Goal: Task Accomplishment & Management: Use online tool/utility

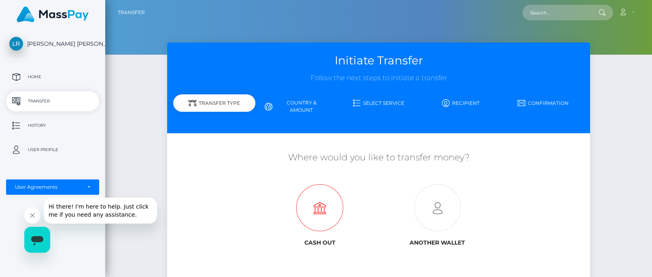
click at [315, 203] on icon at bounding box center [320, 207] width 118 height 47
click at [44, 102] on p "Transfer" at bounding box center [52, 101] width 87 height 12
click at [315, 214] on icon at bounding box center [320, 207] width 118 height 47
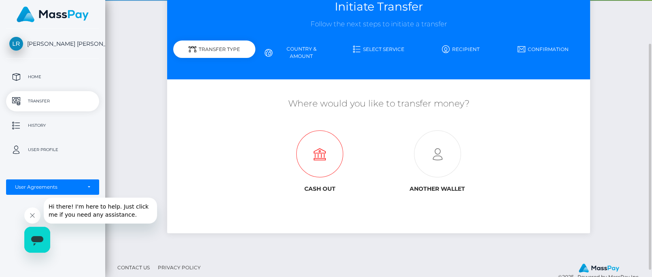
click at [307, 157] on icon at bounding box center [320, 154] width 118 height 47
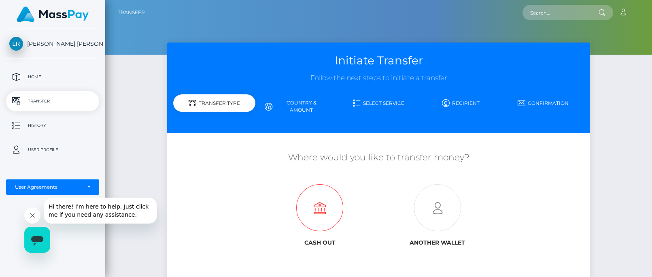
click at [341, 213] on icon at bounding box center [320, 207] width 118 height 47
